Goal: Find specific page/section: Find specific page/section

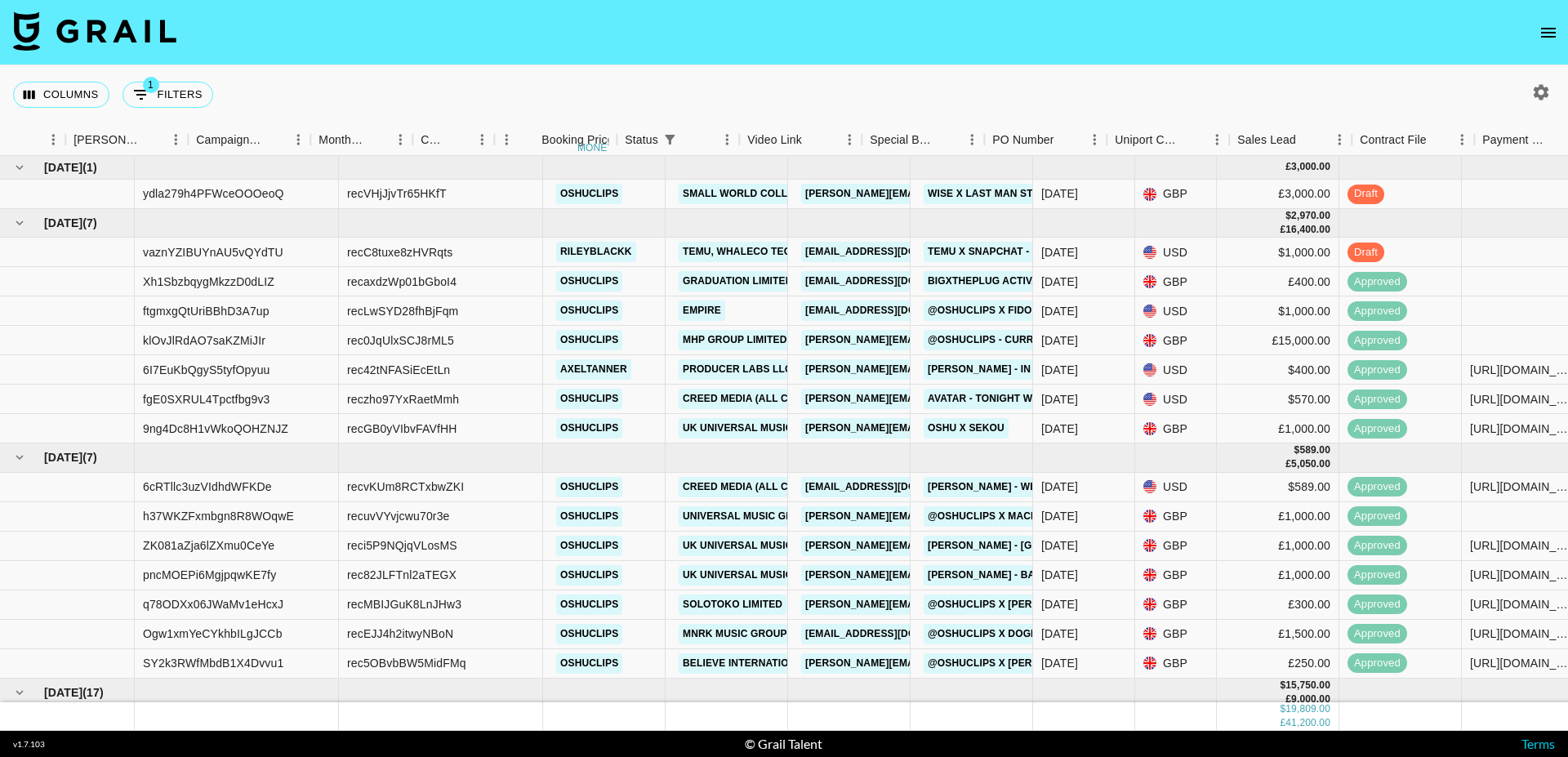
scroll to position [0, 722]
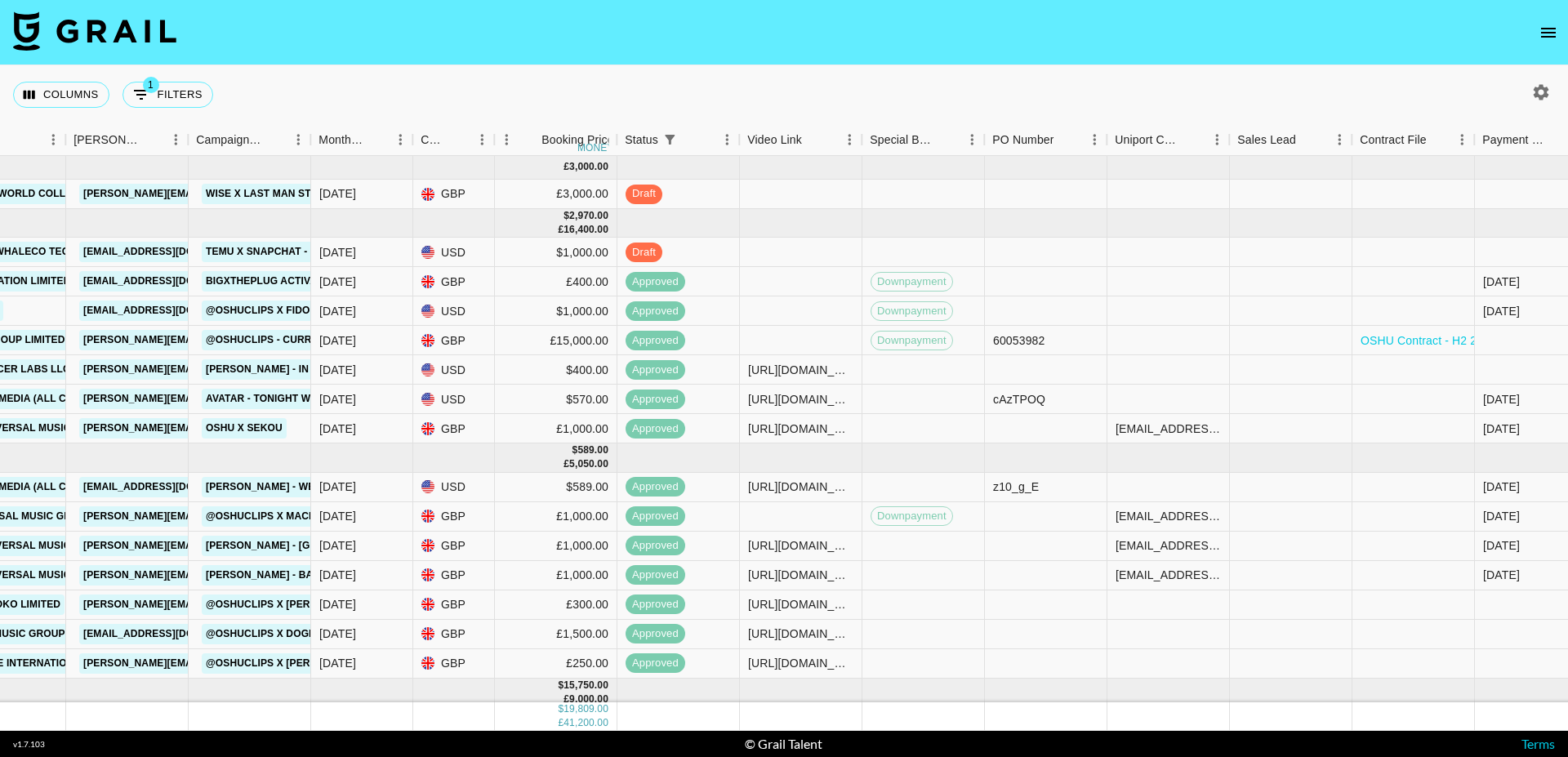
click at [1553, 39] on icon "open drawer" at bounding box center [1548, 33] width 20 height 20
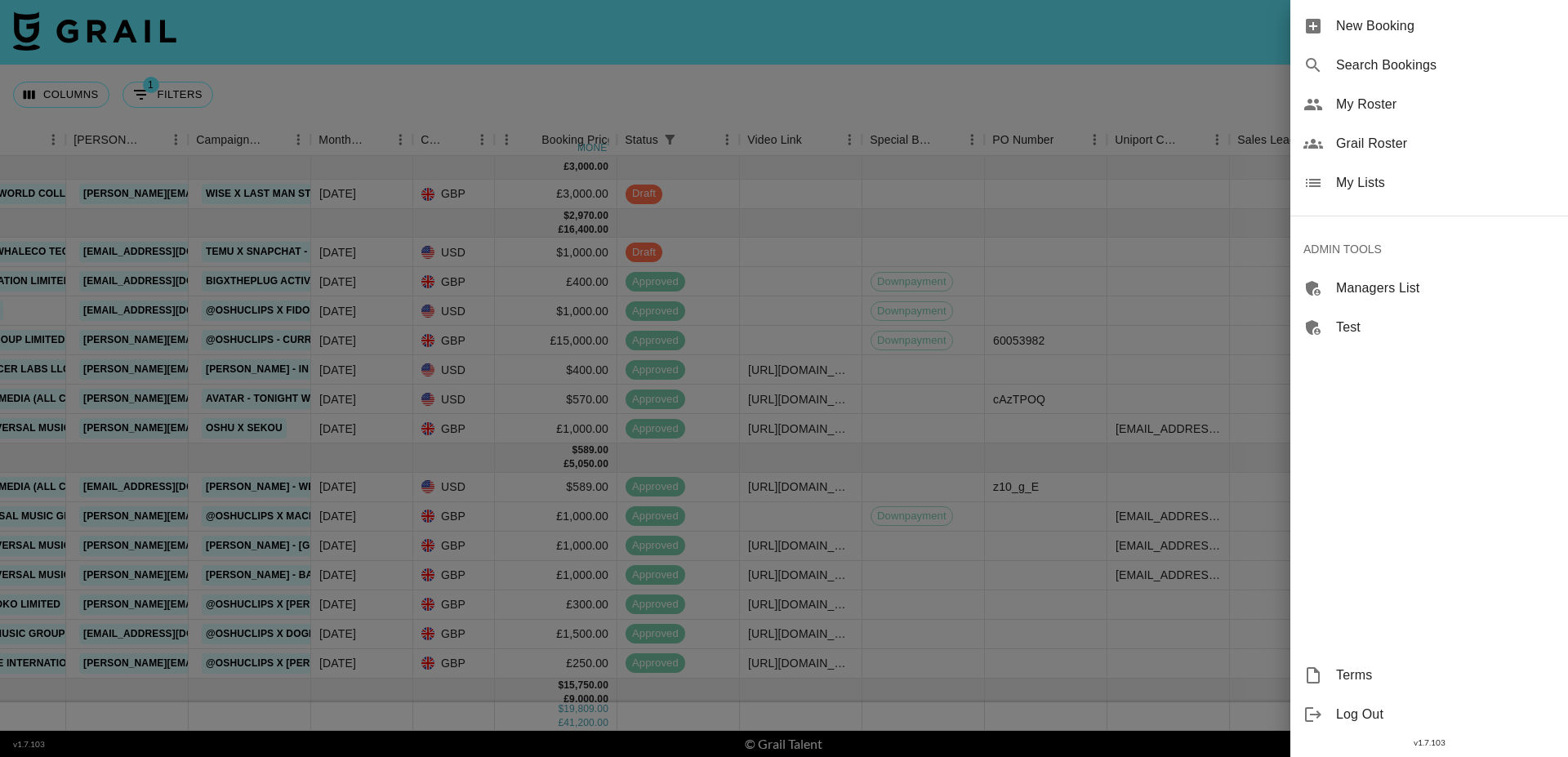
click at [1350, 152] on span "Grail Roster" at bounding box center [1446, 143] width 219 height 20
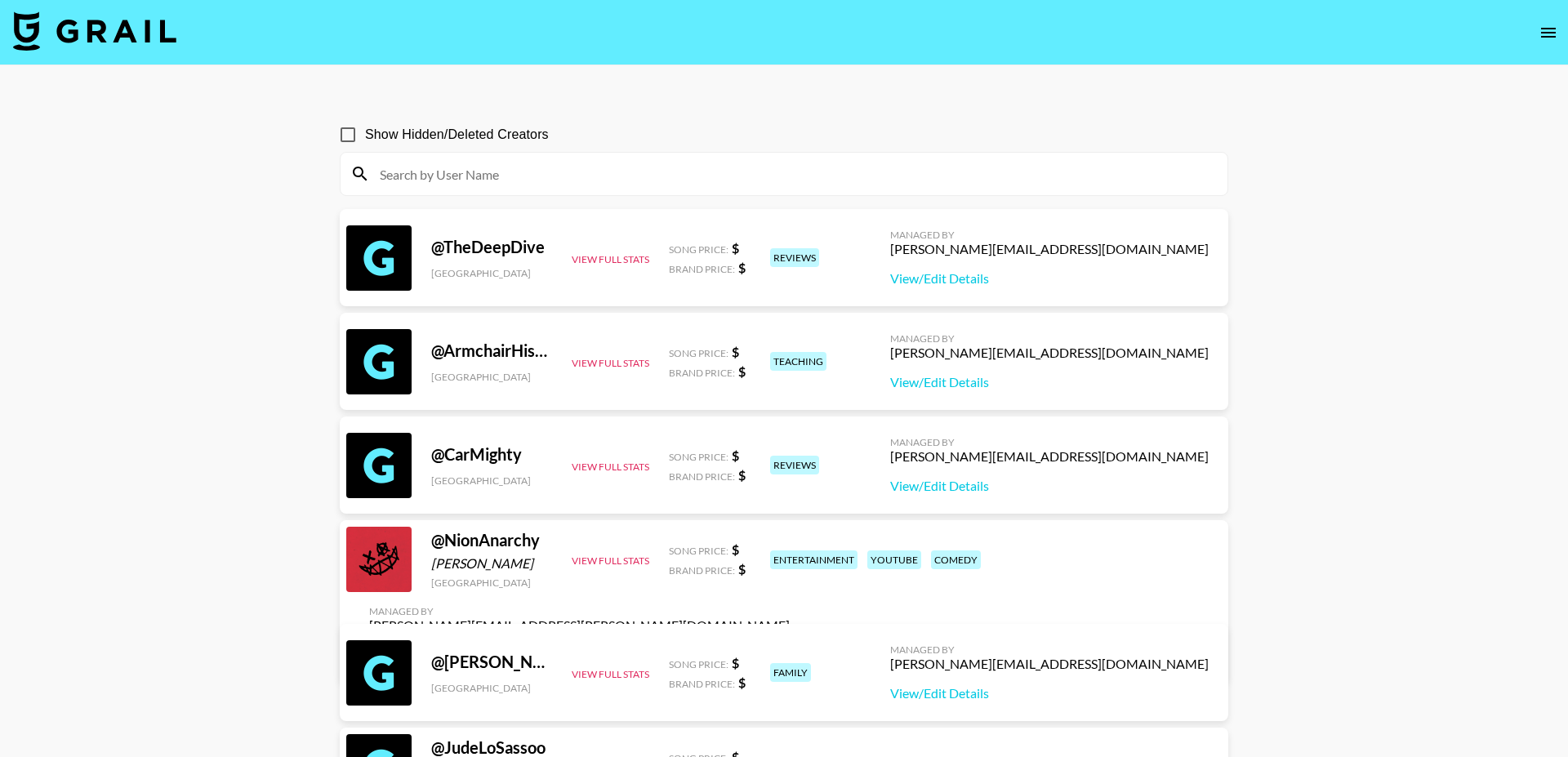
click at [505, 171] on input at bounding box center [793, 174] width 848 height 26
click at [474, 172] on input at bounding box center [793, 174] width 848 height 26
paste input "liaf1k"
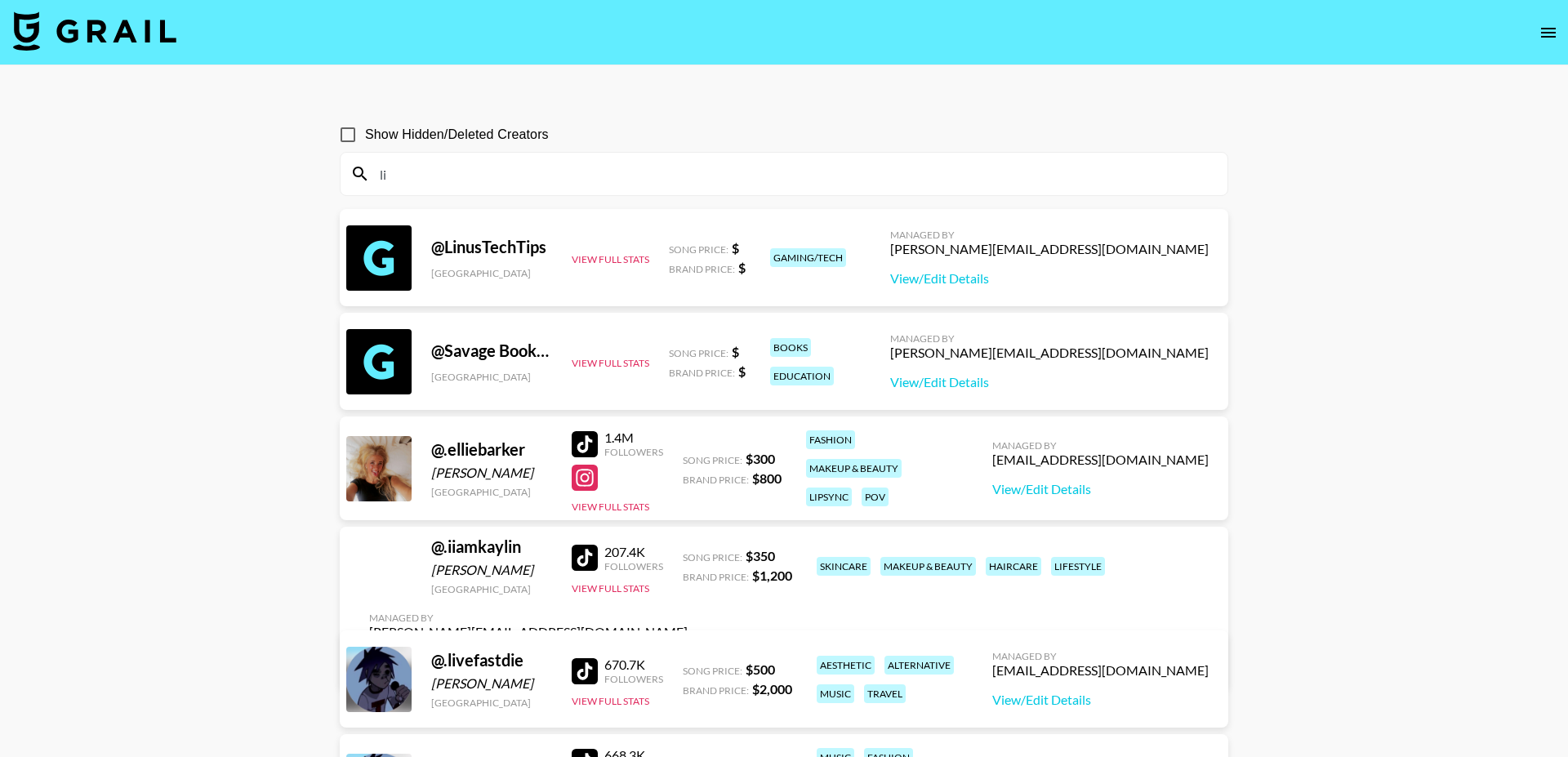
type input "l"
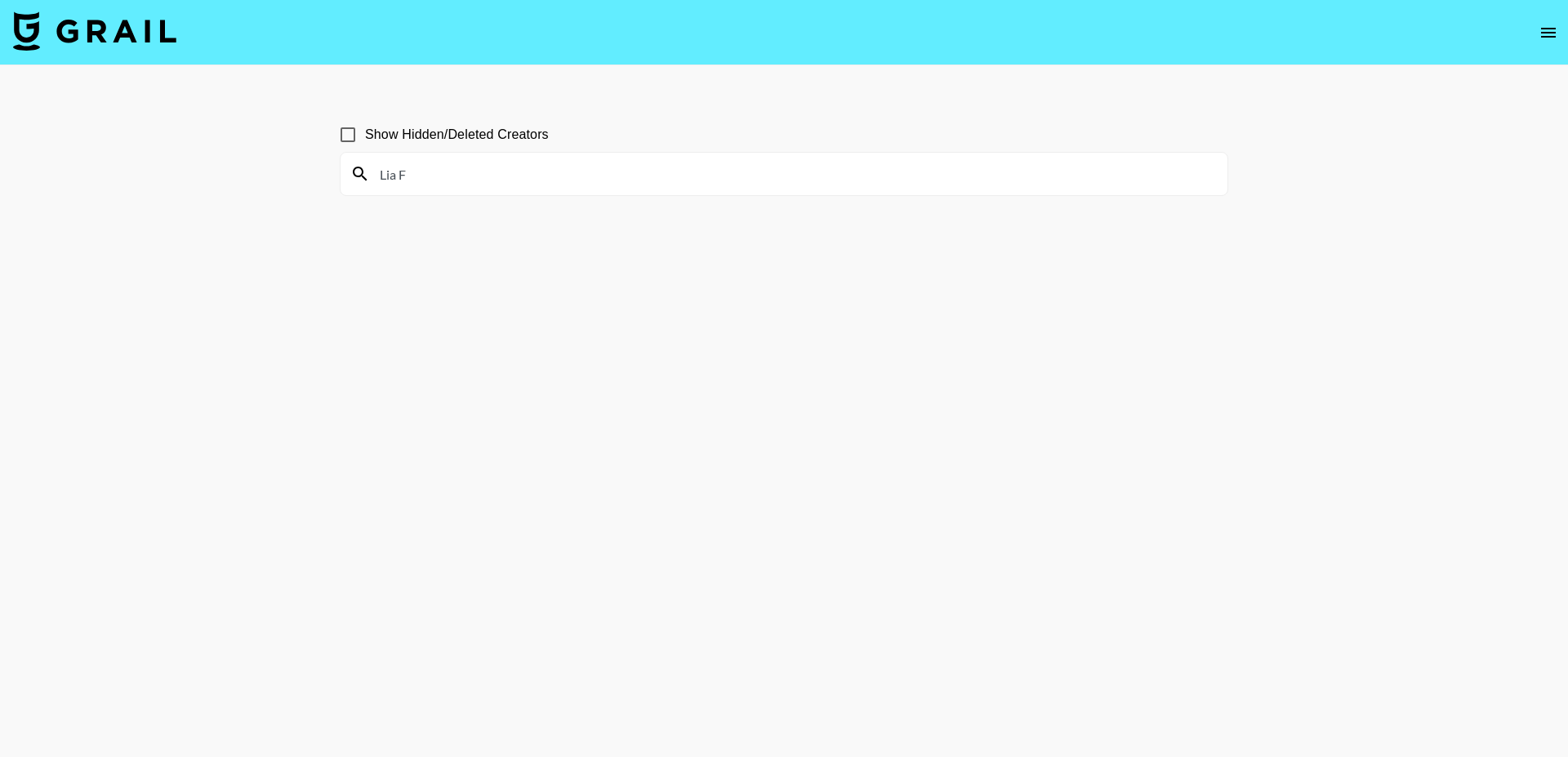
type input "Lia F"
click at [542, 175] on input "Lia F" at bounding box center [793, 174] width 848 height 26
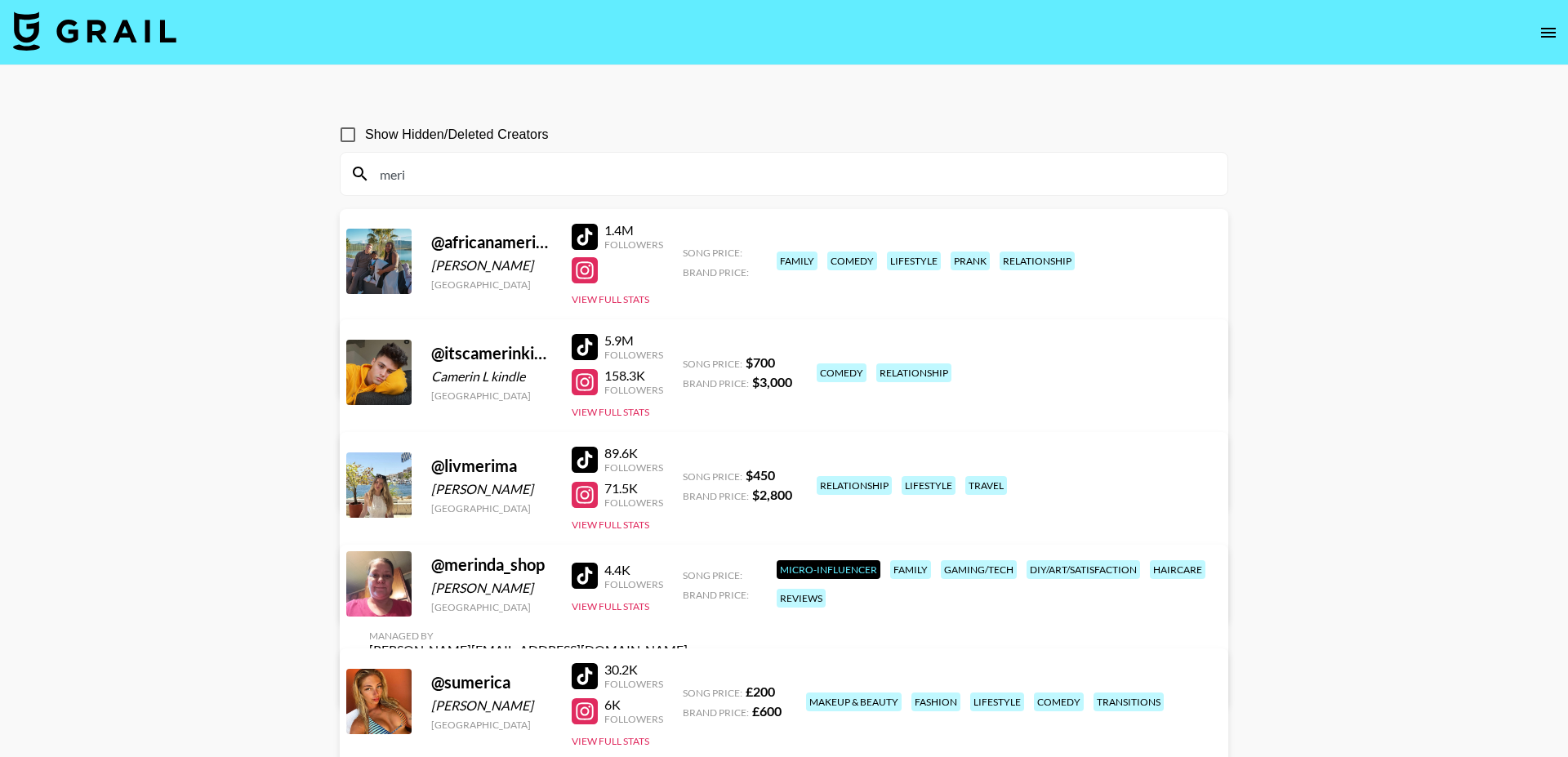
type input "meri"
